Goal: Download file/media

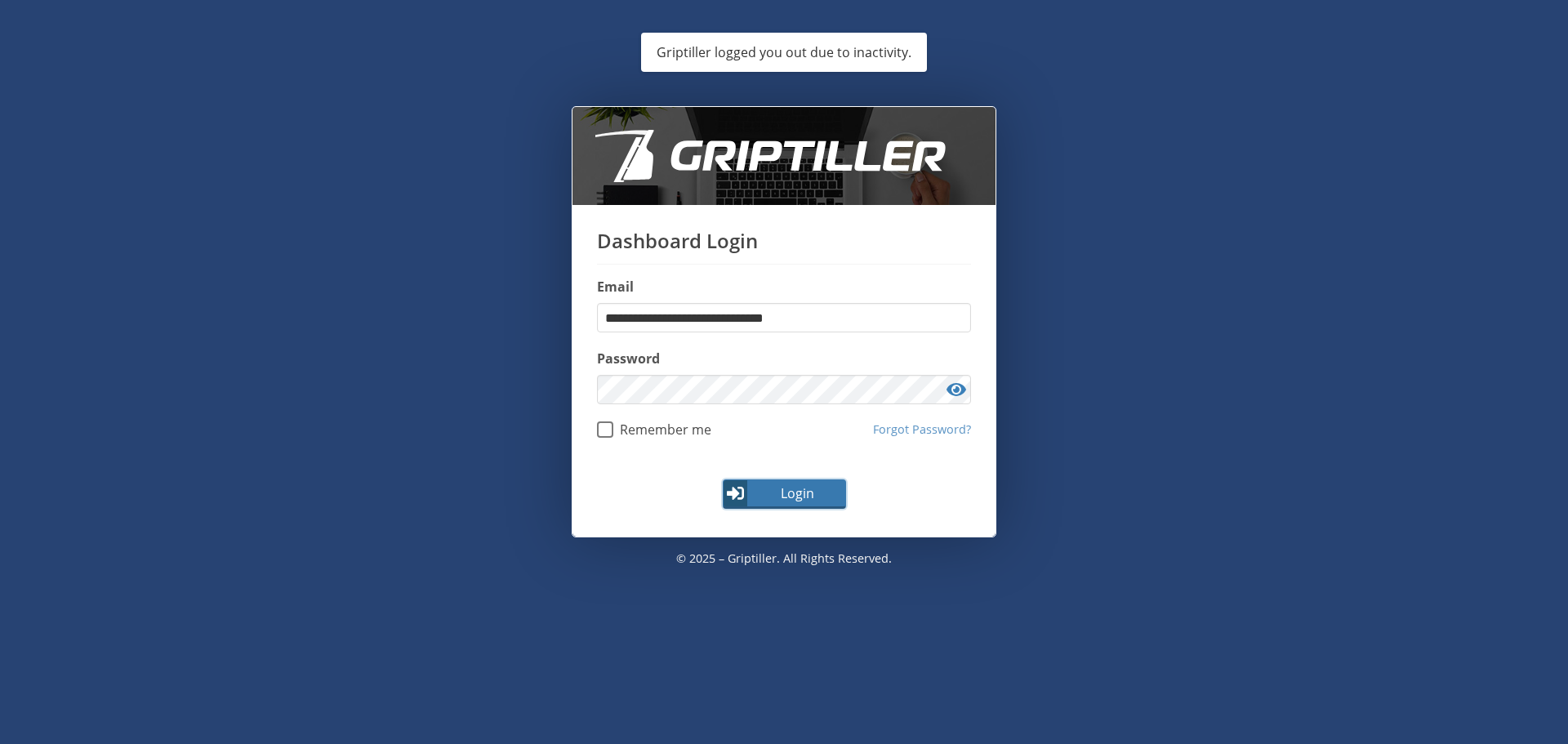
drag, startPoint x: 775, startPoint y: 494, endPoint x: 769, endPoint y: 482, distance: 13.4
click at [772, 491] on span "Login" at bounding box center [797, 493] width 95 height 20
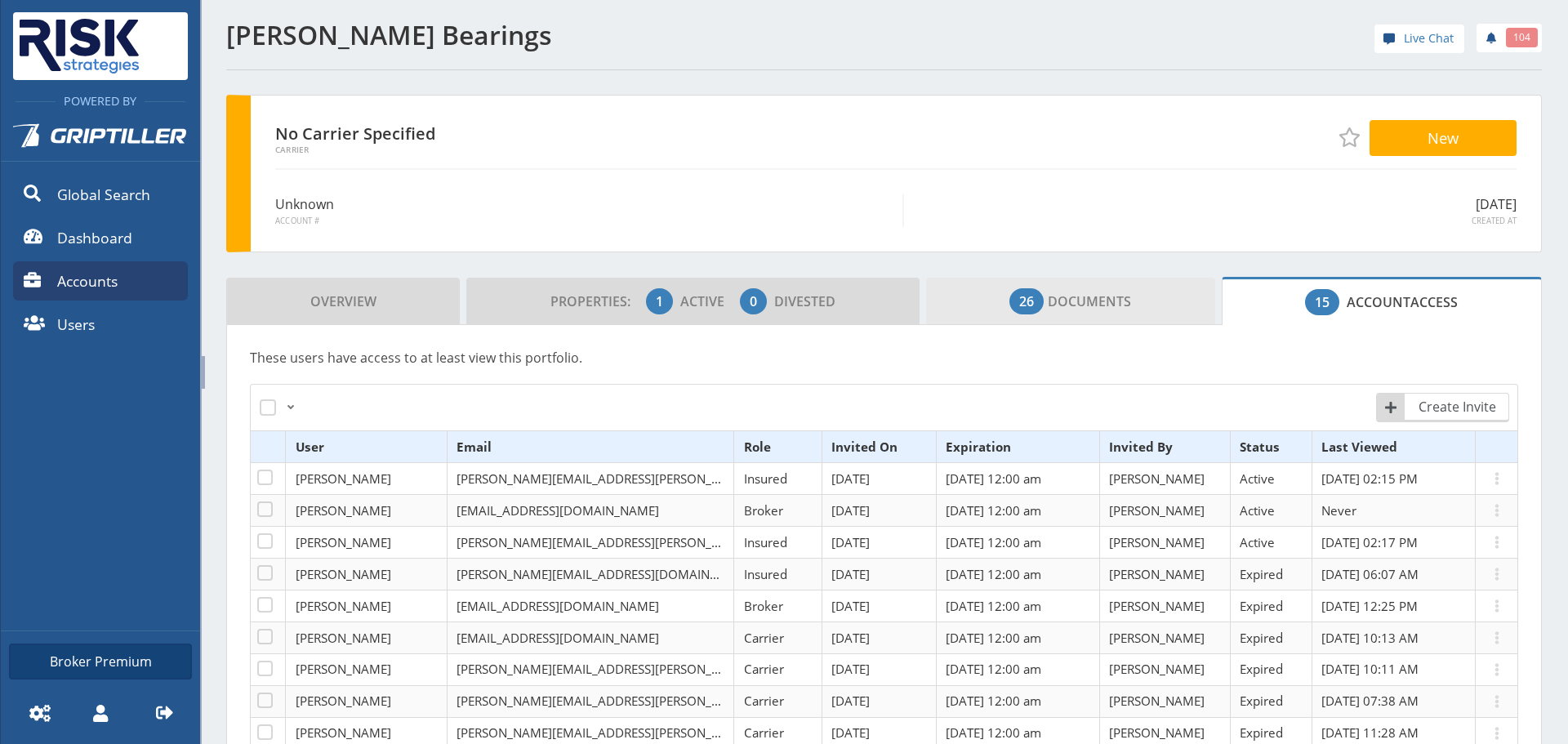
click at [1062, 294] on span "26 Documents" at bounding box center [1071, 302] width 122 height 33
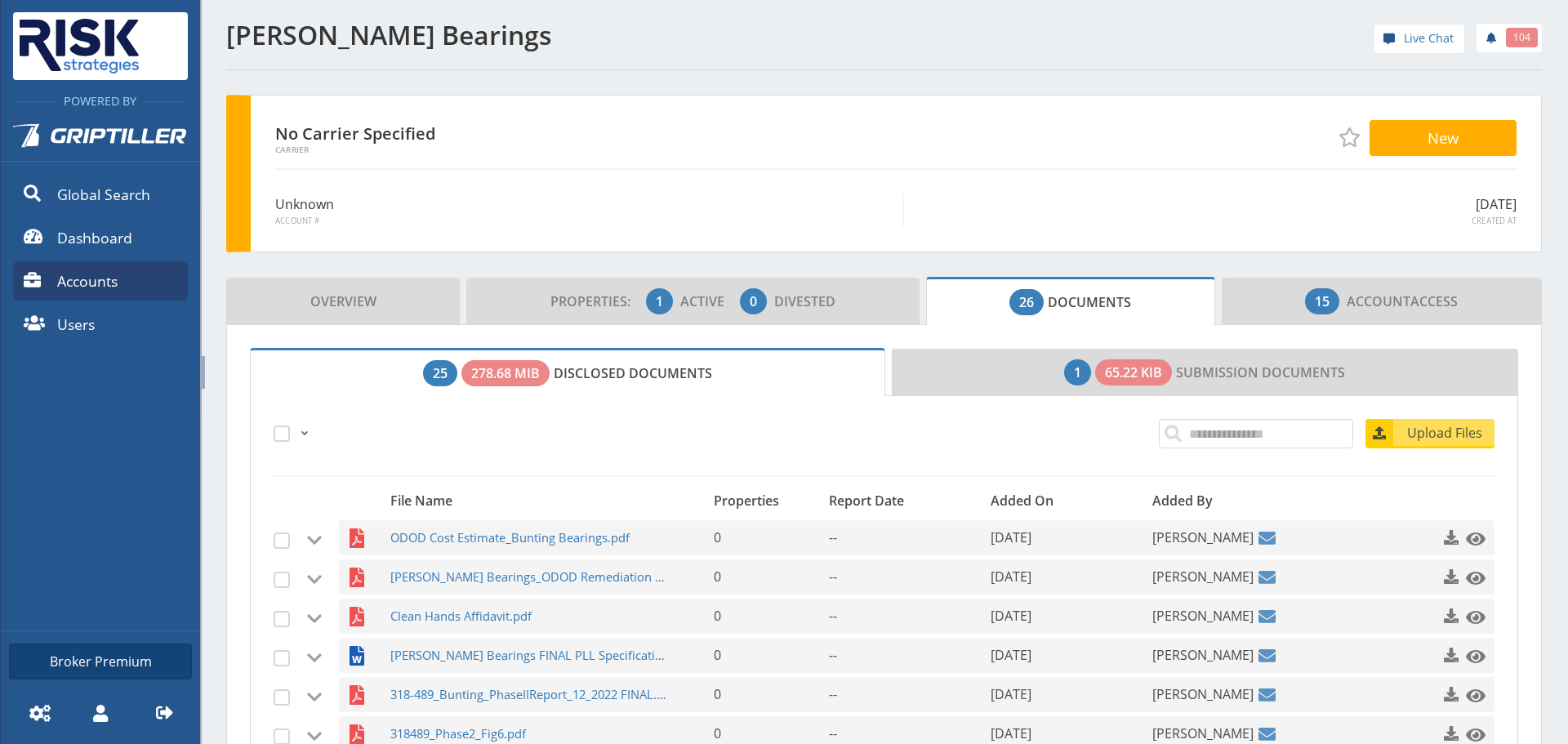
click at [1062, 294] on span "26 Documents" at bounding box center [1071, 302] width 122 height 33
click at [1098, 296] on span "26 Documents" at bounding box center [1071, 302] width 122 height 33
click at [553, 541] on span "ODOD Cost Estimate_Bunting Bearings.pdf" at bounding box center [529, 538] width 279 height 35
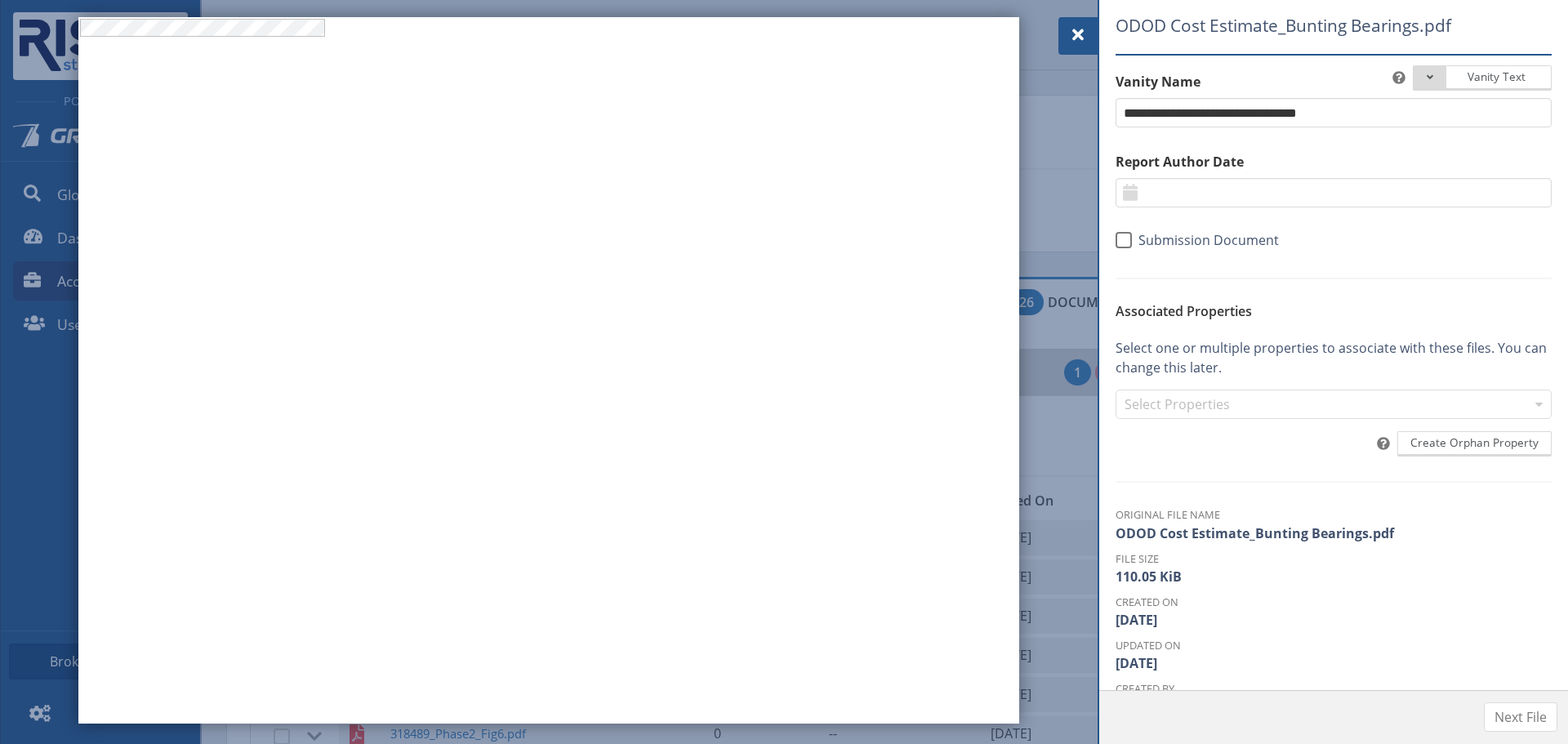
click at [1086, 27] on span at bounding box center [1077, 34] width 20 height 20
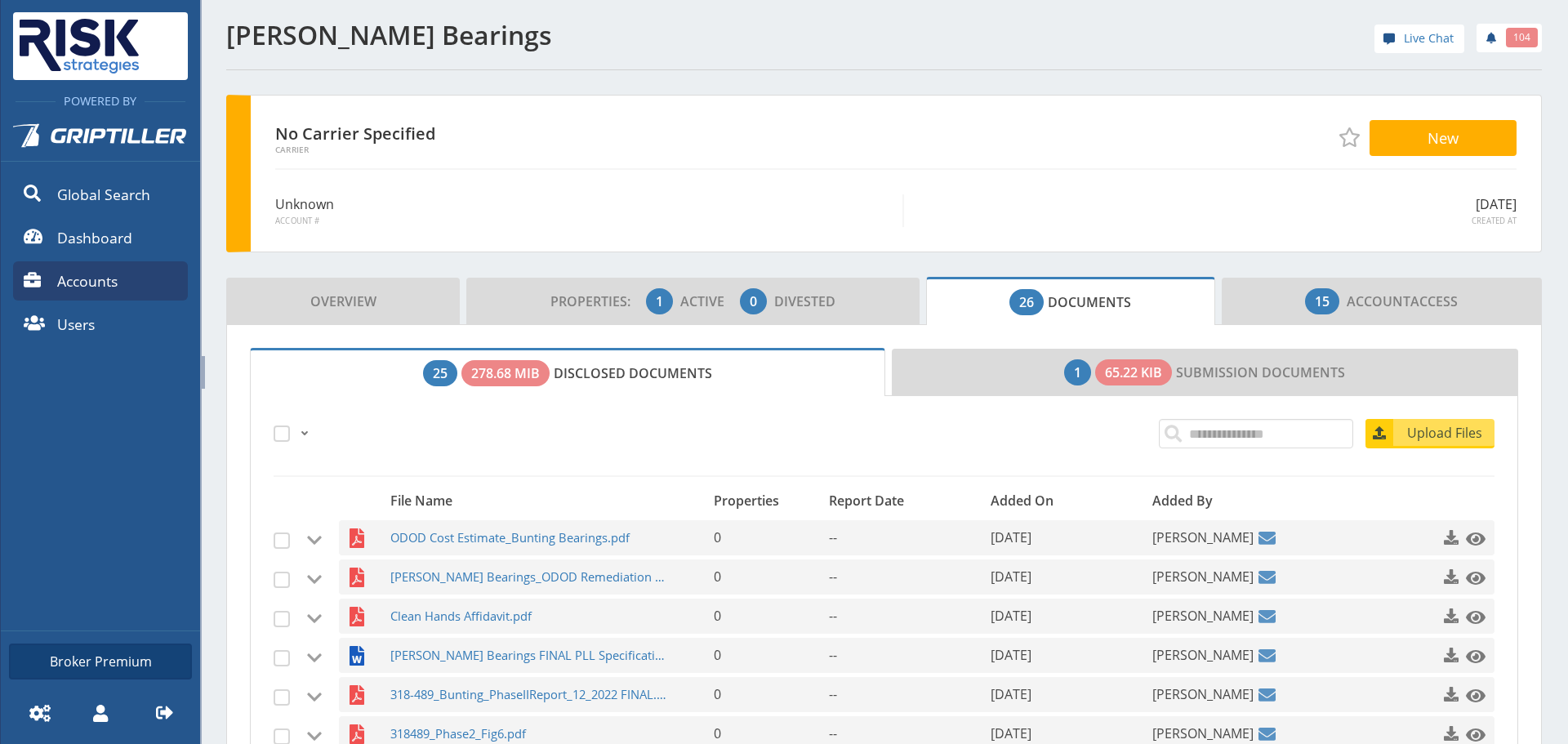
click at [736, 253] on div "No Carrier Specified Carrier New Unknown Account # [DATE] Created At Overview P…" at bounding box center [883, 661] width 1315 height 1133
